Goal: Information Seeking & Learning: Learn about a topic

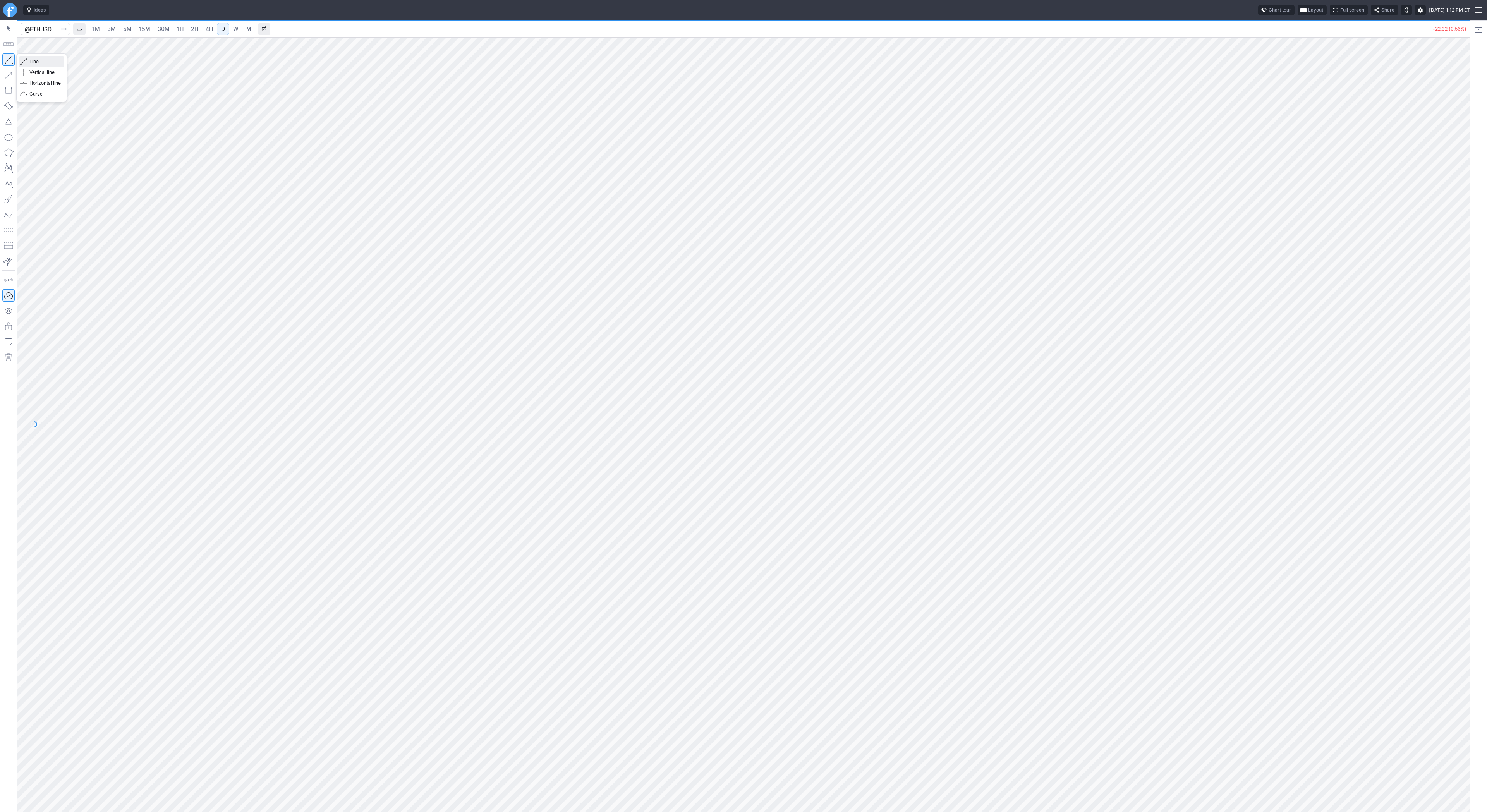
click at [42, 60] on span "Line" at bounding box center [45, 61] width 31 height 8
click at [12, 58] on button "button" at bounding box center [8, 59] width 12 height 12
click at [114, 26] on span "3M" at bounding box center [111, 28] width 9 height 6
click at [139, 29] on span "15M" at bounding box center [144, 28] width 11 height 6
click at [39, 25] on input "Search" at bounding box center [46, 29] width 50 height 12
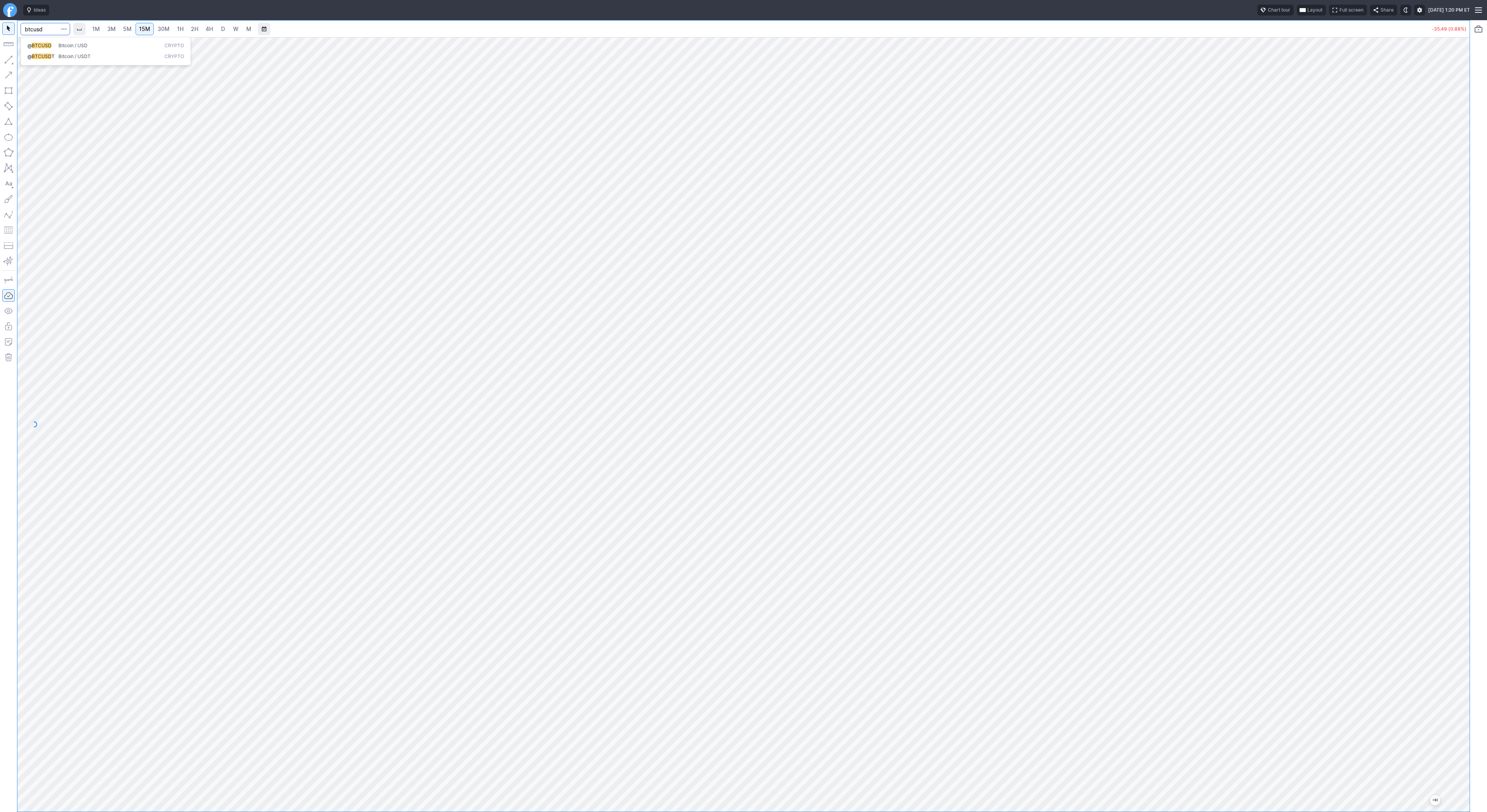
type input "btcusd"
click at [43, 42] on button "@ BTCUSD Bitcoin / USD Crypto" at bounding box center [106, 46] width 163 height 11
click at [3, 133] on div "1M 3M 5M 15M 30M 1H 2H 4H D W M -304.50 (0.28%)" at bounding box center [735, 416] width 1470 height 792
click at [33, 28] on input "Search" at bounding box center [46, 29] width 50 height 12
type input "[PERSON_NAME]"
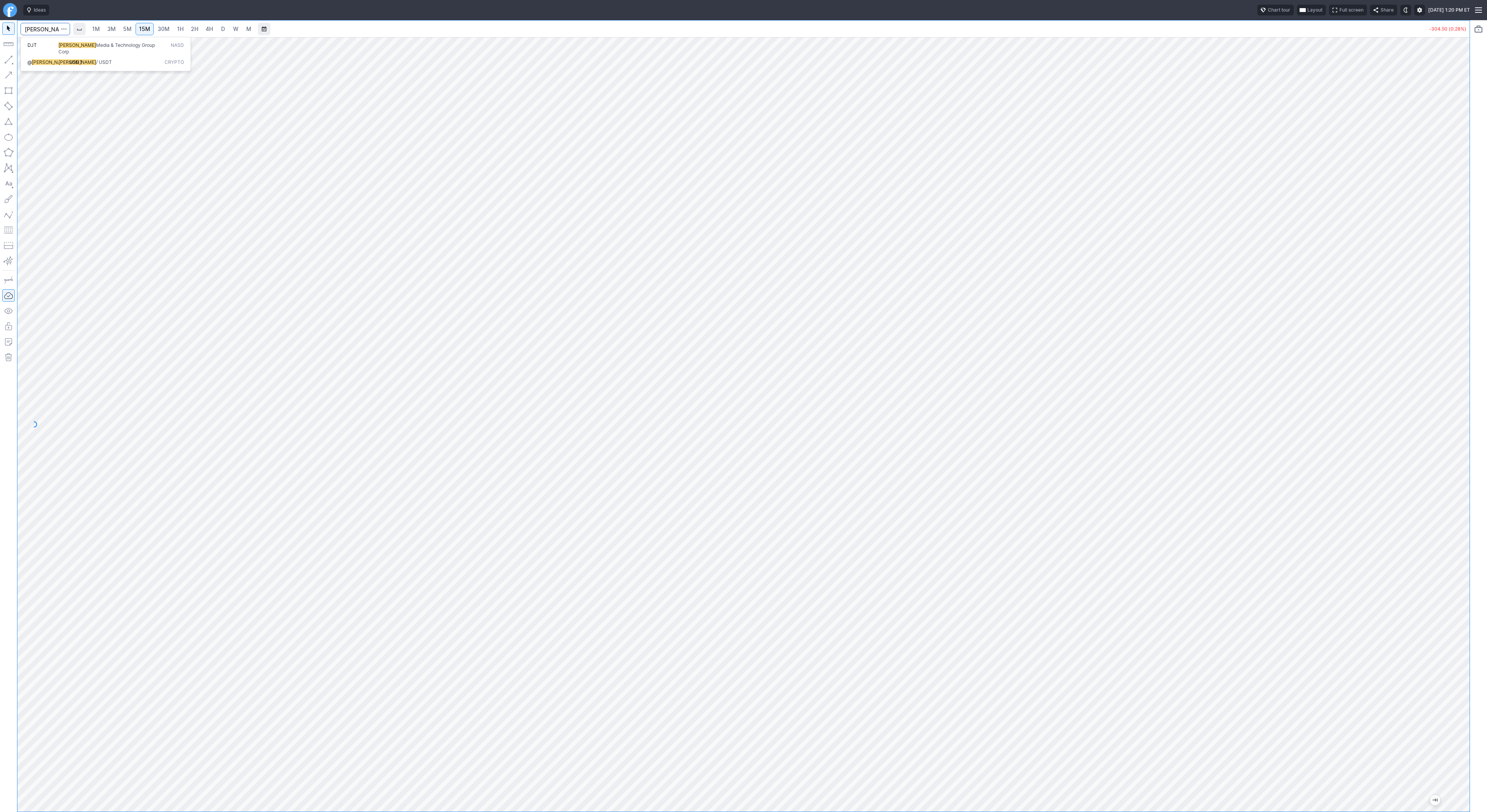
click at [56, 57] on button "@ [PERSON_NAME] USDT [PERSON_NAME] / USDT Crypto" at bounding box center [106, 62] width 163 height 11
click at [208, 25] on span "4H" at bounding box center [209, 28] width 8 height 6
click at [223, 30] on span "D" at bounding box center [223, 28] width 4 height 6
click at [40, 63] on span "Line" at bounding box center [45, 61] width 31 height 8
drag, startPoint x: 6, startPoint y: 59, endPoint x: 31, endPoint y: 100, distance: 48.0
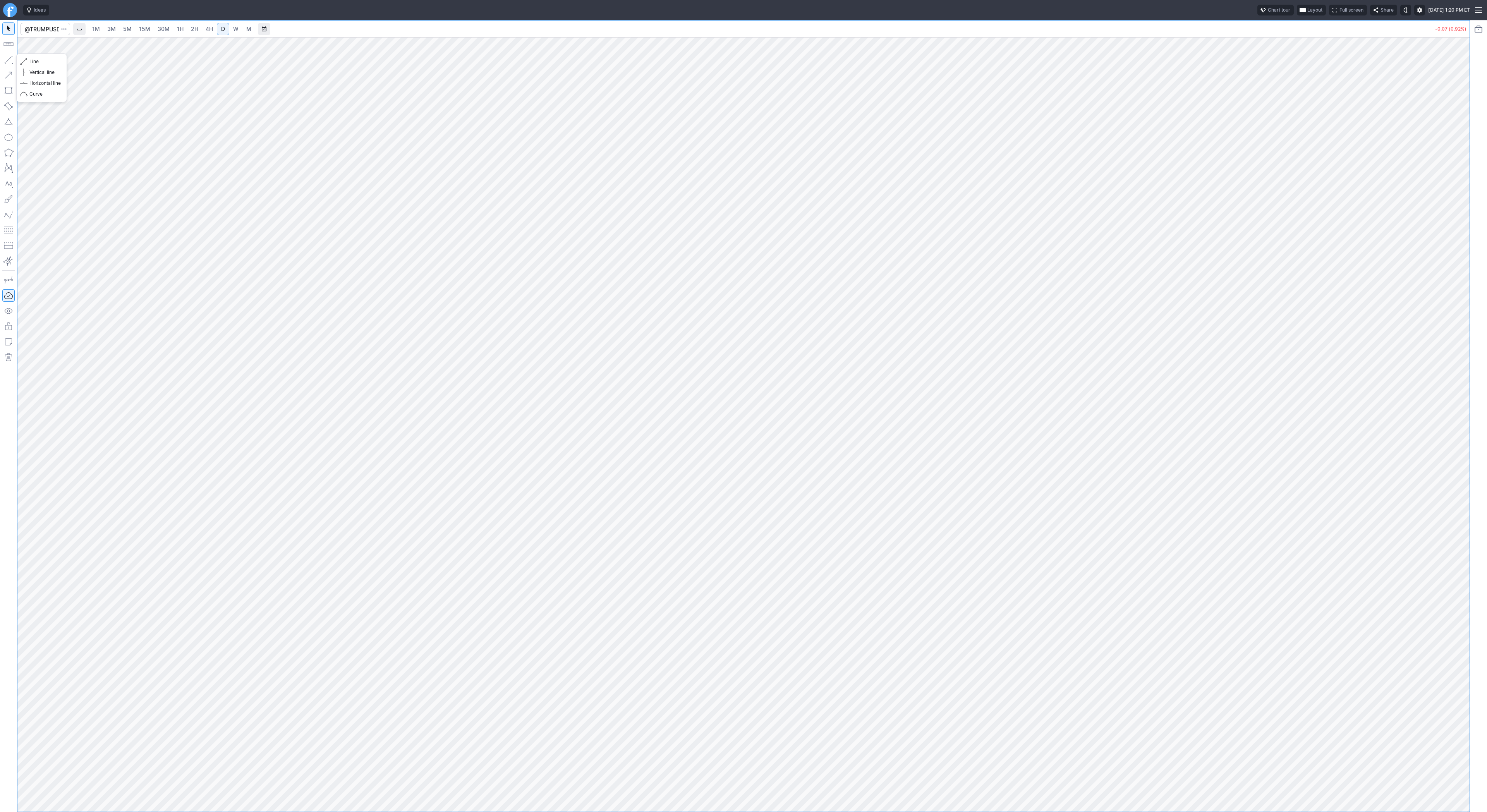
click at [6, 60] on button "button" at bounding box center [8, 59] width 12 height 12
drag, startPoint x: 8, startPoint y: 56, endPoint x: 13, endPoint y: 84, distance: 28.4
click at [8, 57] on button "button" at bounding box center [8, 59] width 12 height 12
click at [35, 63] on span "Line" at bounding box center [45, 61] width 31 height 8
click at [37, 31] on input "Search" at bounding box center [46, 29] width 50 height 12
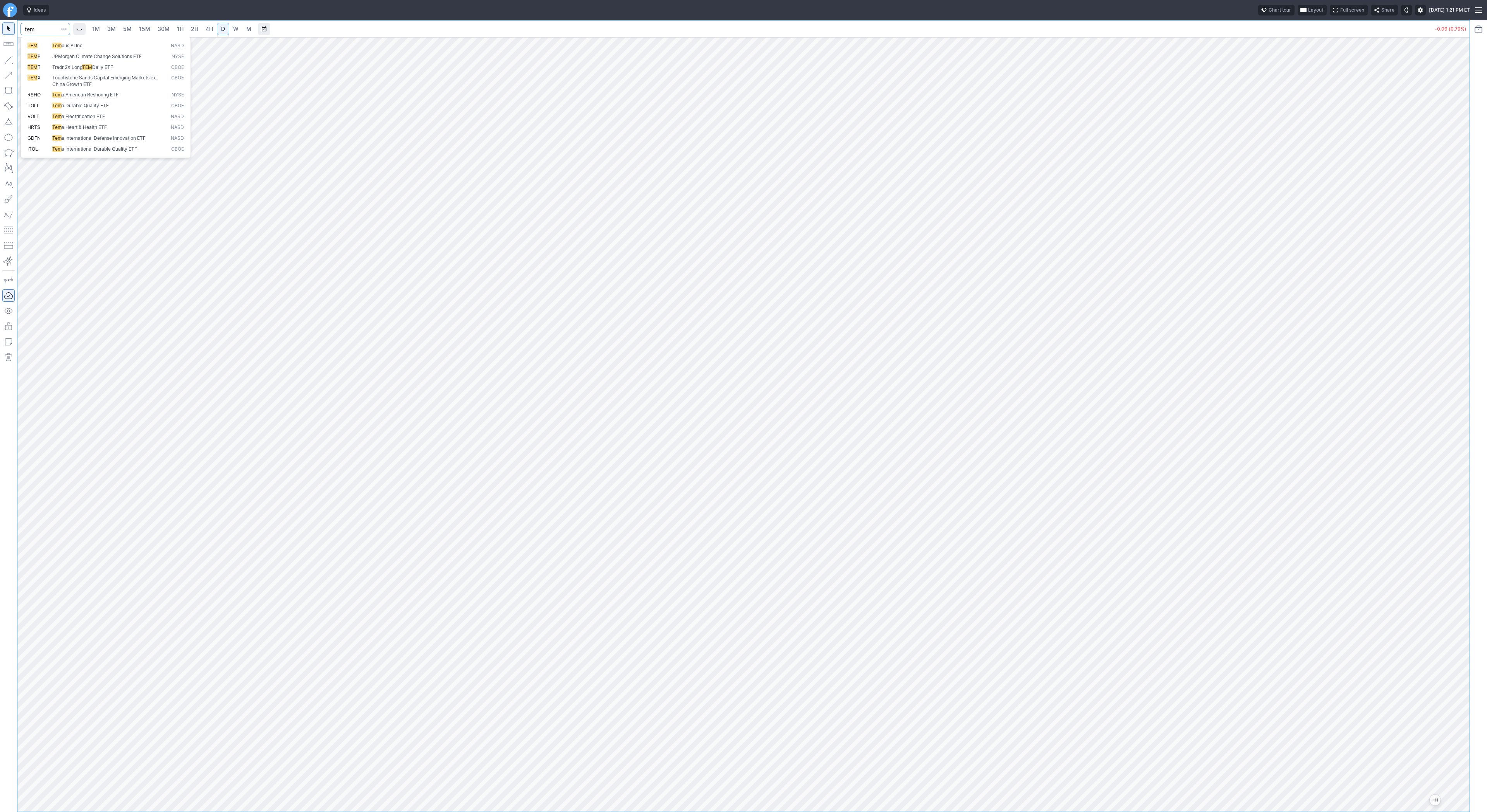
type input "tem"
click at [234, 31] on span "W" at bounding box center [236, 28] width 5 height 6
click at [222, 27] on span "D" at bounding box center [223, 28] width 4 height 6
click at [5, 58] on button "button" at bounding box center [8, 59] width 12 height 12
click at [39, 60] on span "Line" at bounding box center [45, 61] width 31 height 8
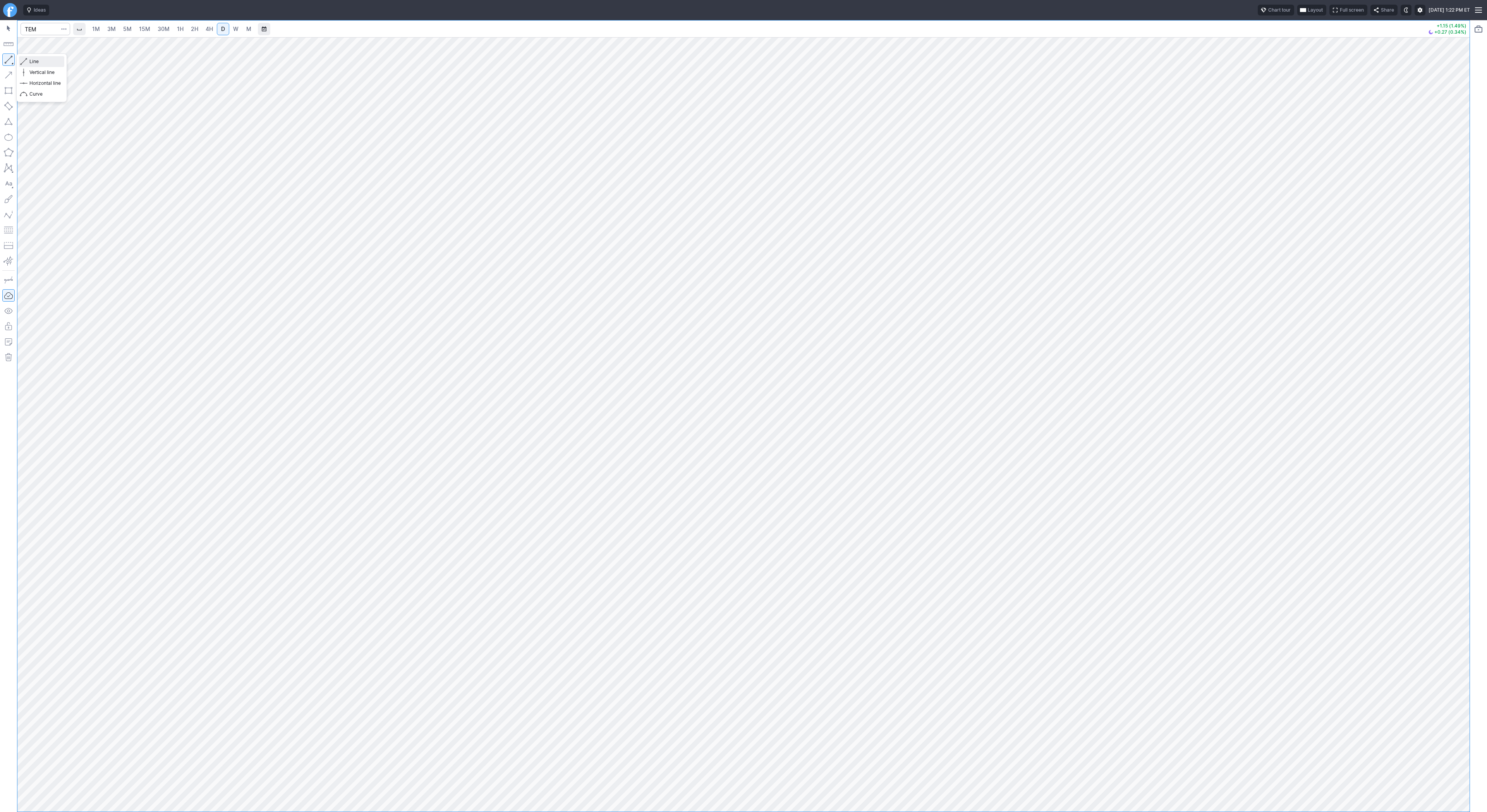
click at [34, 59] on span "Line" at bounding box center [45, 61] width 31 height 8
click at [31, 59] on span "Line" at bounding box center [45, 61] width 31 height 8
click at [32, 59] on span "Line" at bounding box center [45, 61] width 31 height 8
click at [3, 55] on button "button" at bounding box center [8, 59] width 12 height 12
click at [44, 31] on input "Search" at bounding box center [46, 29] width 50 height 12
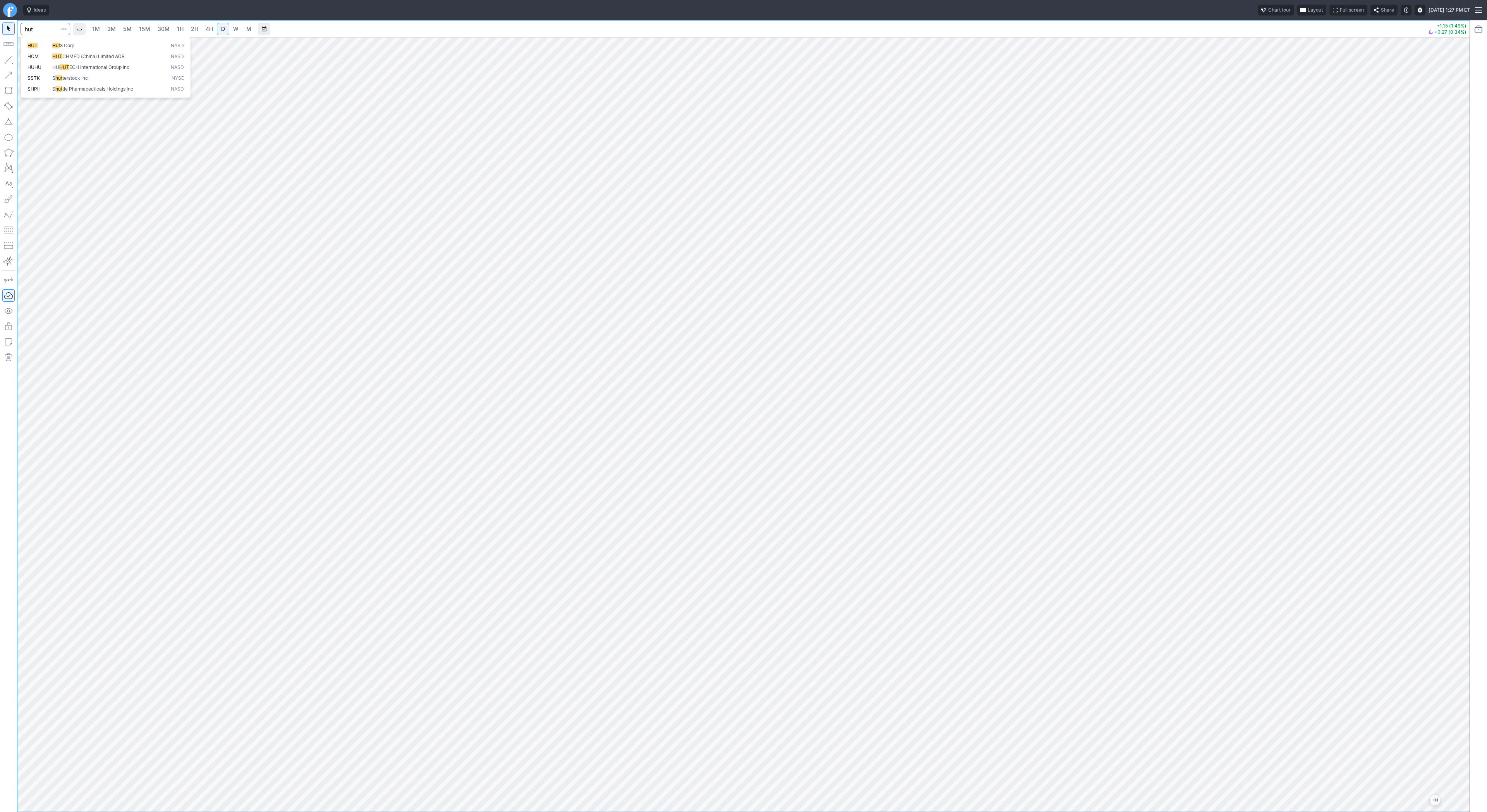
type input "hut"
drag, startPoint x: 6, startPoint y: 58, endPoint x: 8, endPoint y: 63, distance: 5.4
click at [6, 58] on button "button" at bounding box center [8, 59] width 12 height 12
click at [37, 61] on span "Line" at bounding box center [45, 61] width 31 height 8
click at [5, 58] on button "button" at bounding box center [8, 59] width 12 height 12
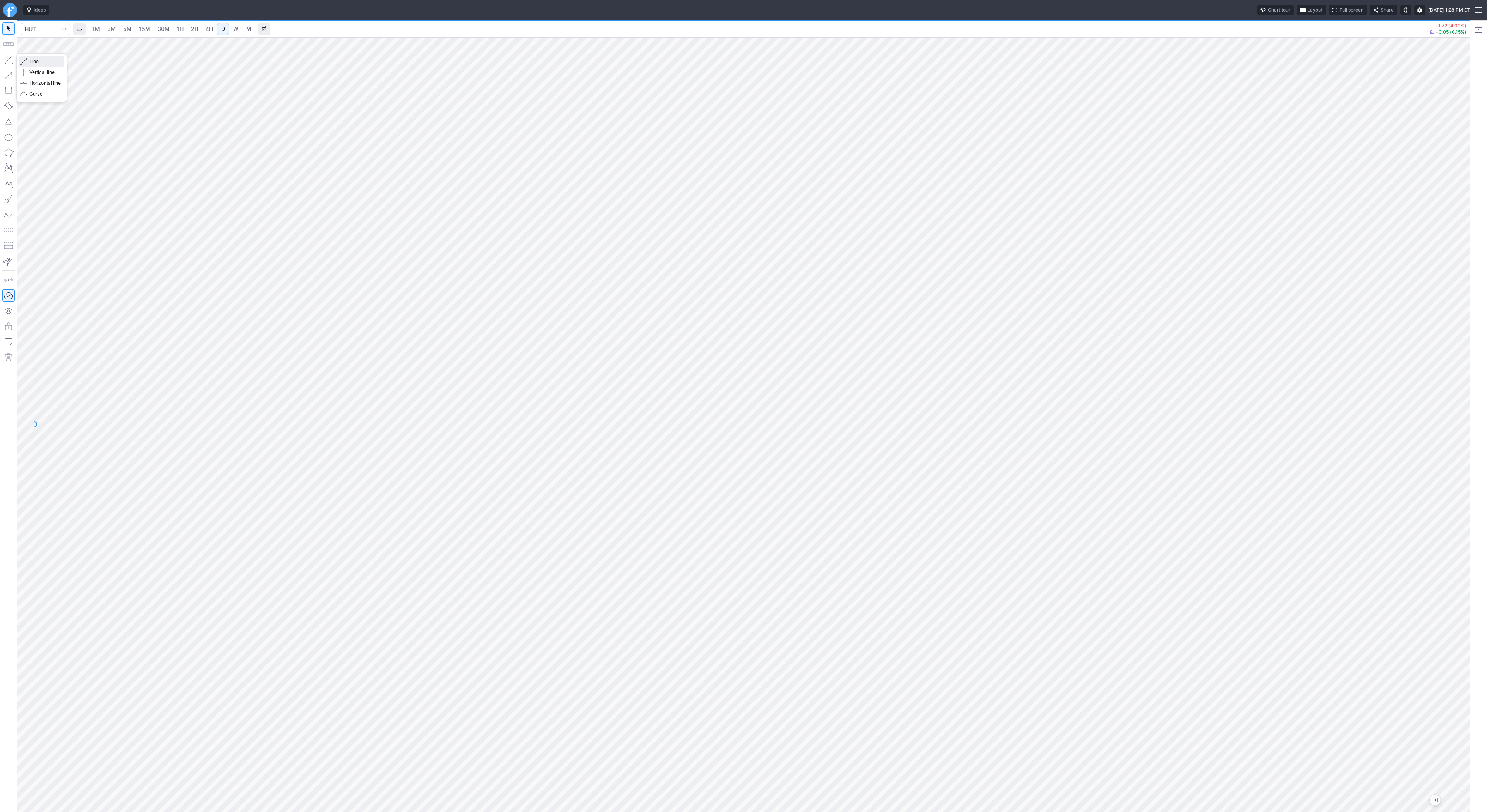
drag, startPoint x: 30, startPoint y: 61, endPoint x: 40, endPoint y: 77, distance: 18.9
click at [30, 62] on span "Line" at bounding box center [45, 61] width 31 height 8
click at [41, 25] on input "Search" at bounding box center [46, 29] width 50 height 12
type input "iren"
click at [39, 29] on input "Search" at bounding box center [46, 29] width 50 height 12
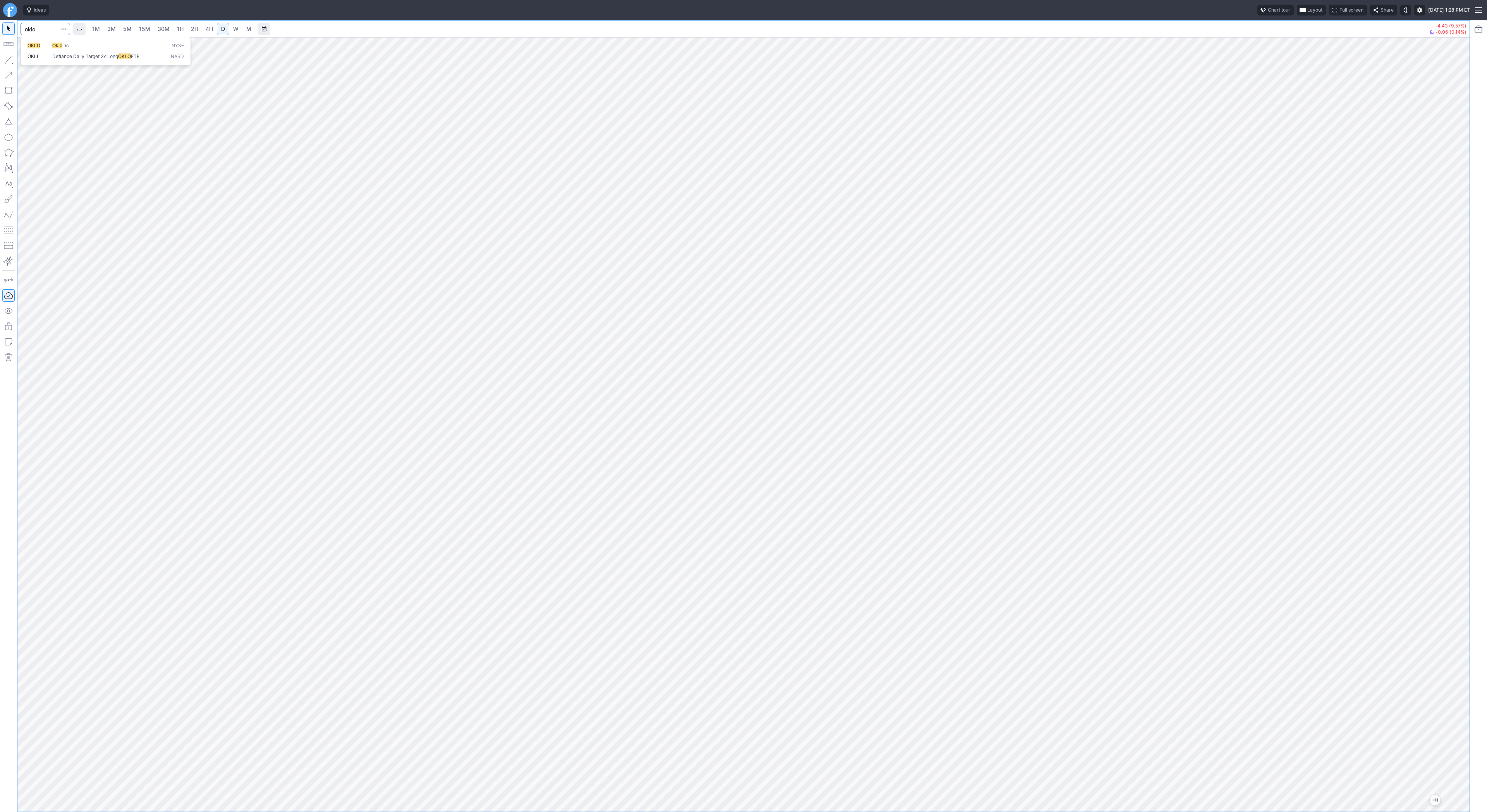
type input "oklo"
click at [49, 49] on span "OKLO" at bounding box center [40, 46] width 25 height 6
click at [43, 62] on span "Line" at bounding box center [45, 61] width 31 height 8
click at [33, 62] on span "Line" at bounding box center [45, 61] width 31 height 8
click at [29, 60] on span "Line" at bounding box center [45, 61] width 31 height 8
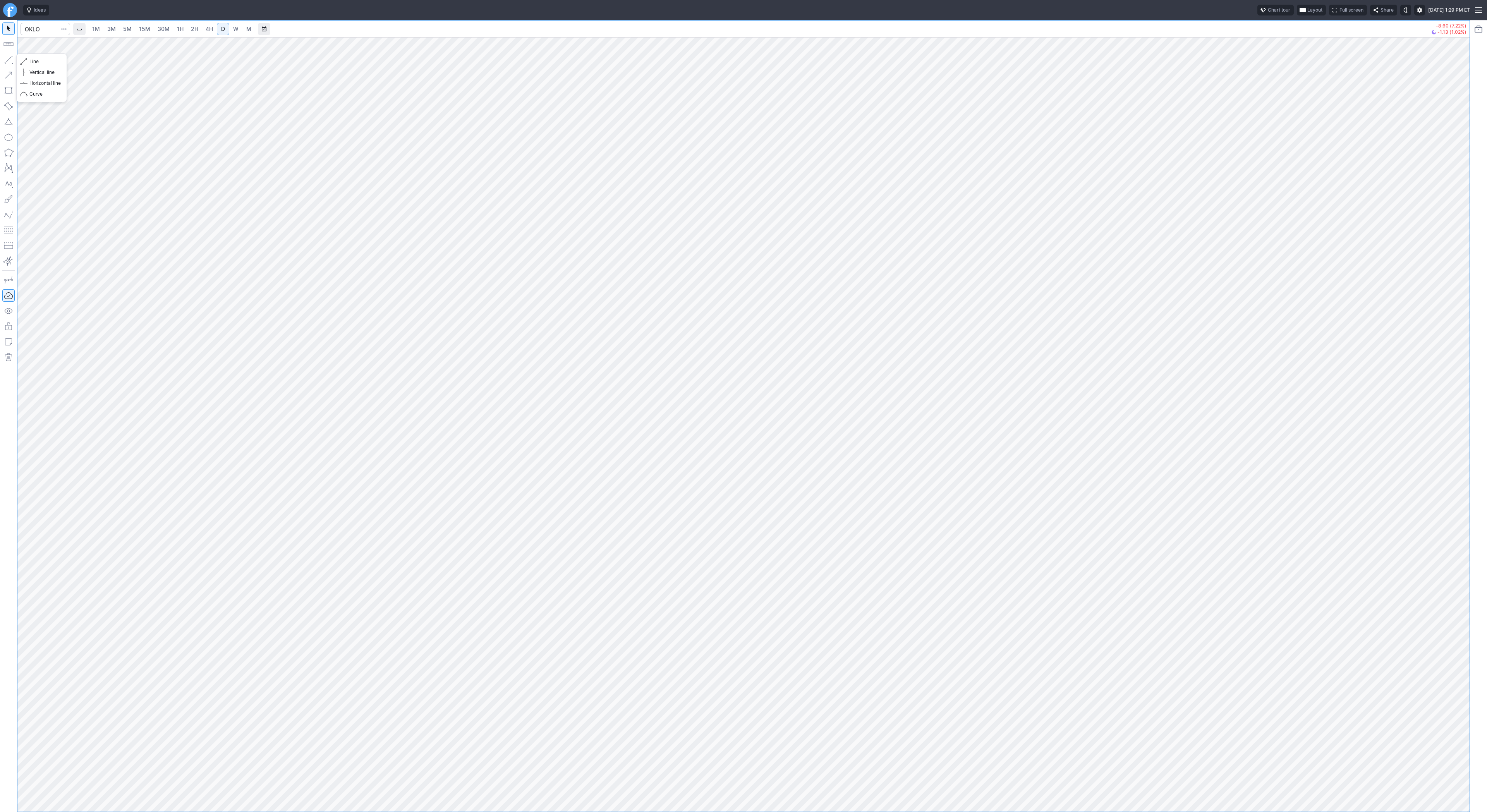
drag, startPoint x: 5, startPoint y: 59, endPoint x: 6, endPoint y: 68, distance: 9.1
click at [5, 60] on button "button" at bounding box center [8, 59] width 12 height 12
click at [48, 30] on input "Search" at bounding box center [46, 29] width 50 height 12
type input "eth"
click at [140, 149] on button "@ ETH USD Eth ereum / USD Crypto" at bounding box center [106, 143] width 163 height 11
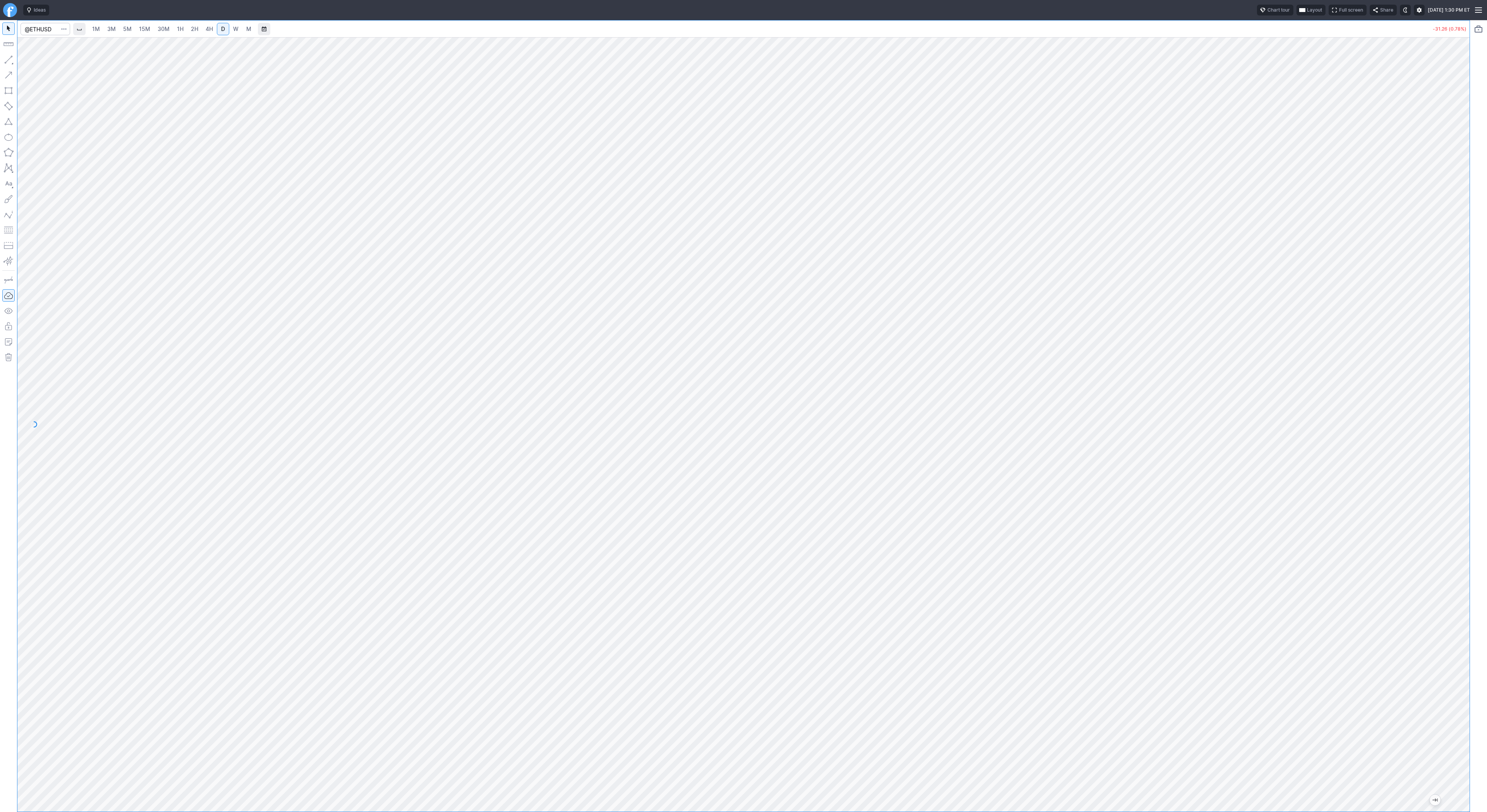
drag, startPoint x: 1471, startPoint y: 443, endPoint x: 1468, endPoint y: 447, distance: 5.0
click at [1470, 450] on div "1M 3M 5M 15M 30M 1H 2H 4H D W M -31.26 (0.78%)" at bounding box center [744, 416] width 1487 height 792
click at [39, 63] on span "Line" at bounding box center [45, 61] width 31 height 8
click at [41, 61] on span "Line" at bounding box center [45, 61] width 31 height 8
